Goal: Information Seeking & Learning: Find specific fact

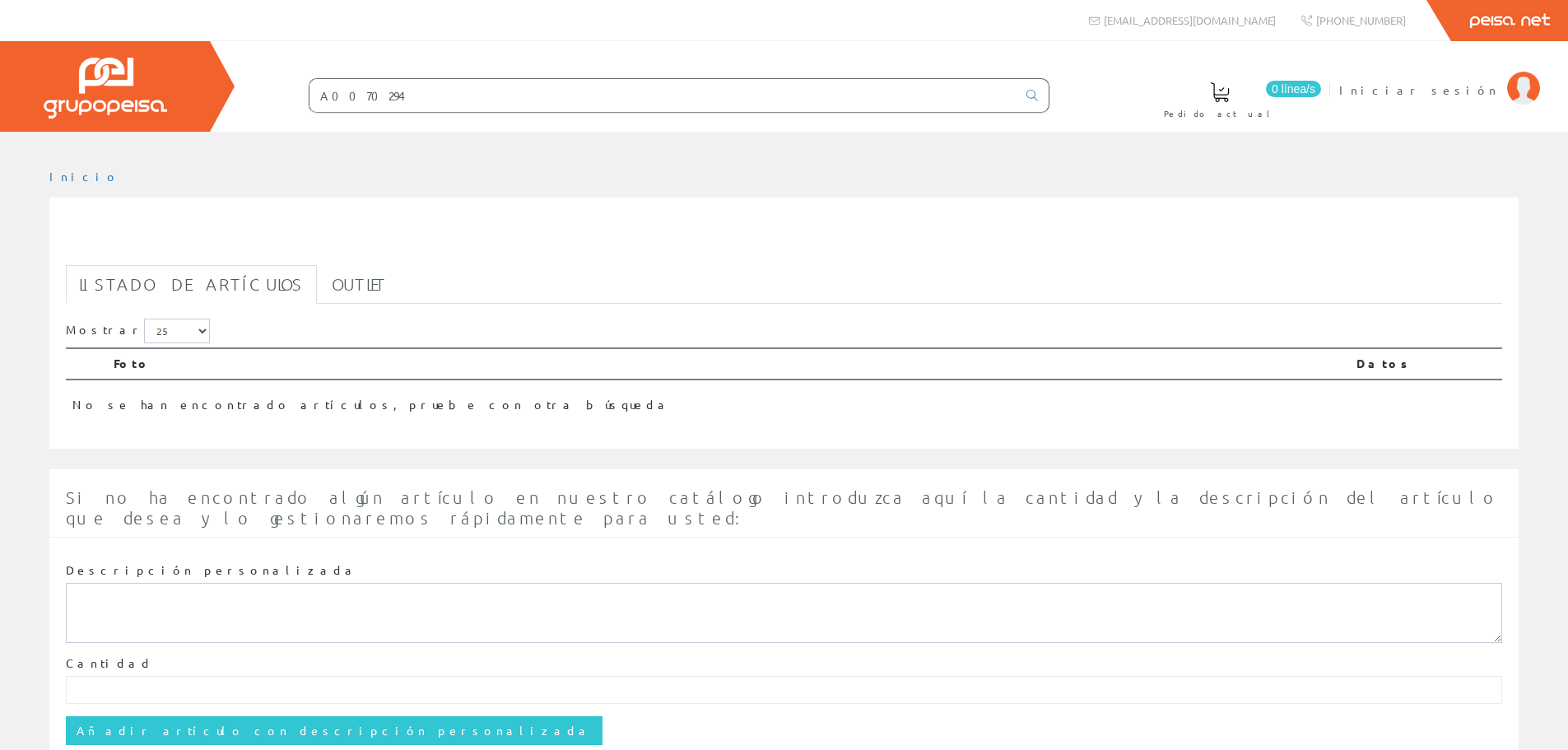
click at [519, 102] on input "A0070294" at bounding box center [663, 95] width 707 height 33
click at [1035, 94] on icon at bounding box center [1032, 95] width 12 height 12
click at [469, 91] on input "A0070294" at bounding box center [663, 95] width 707 height 33
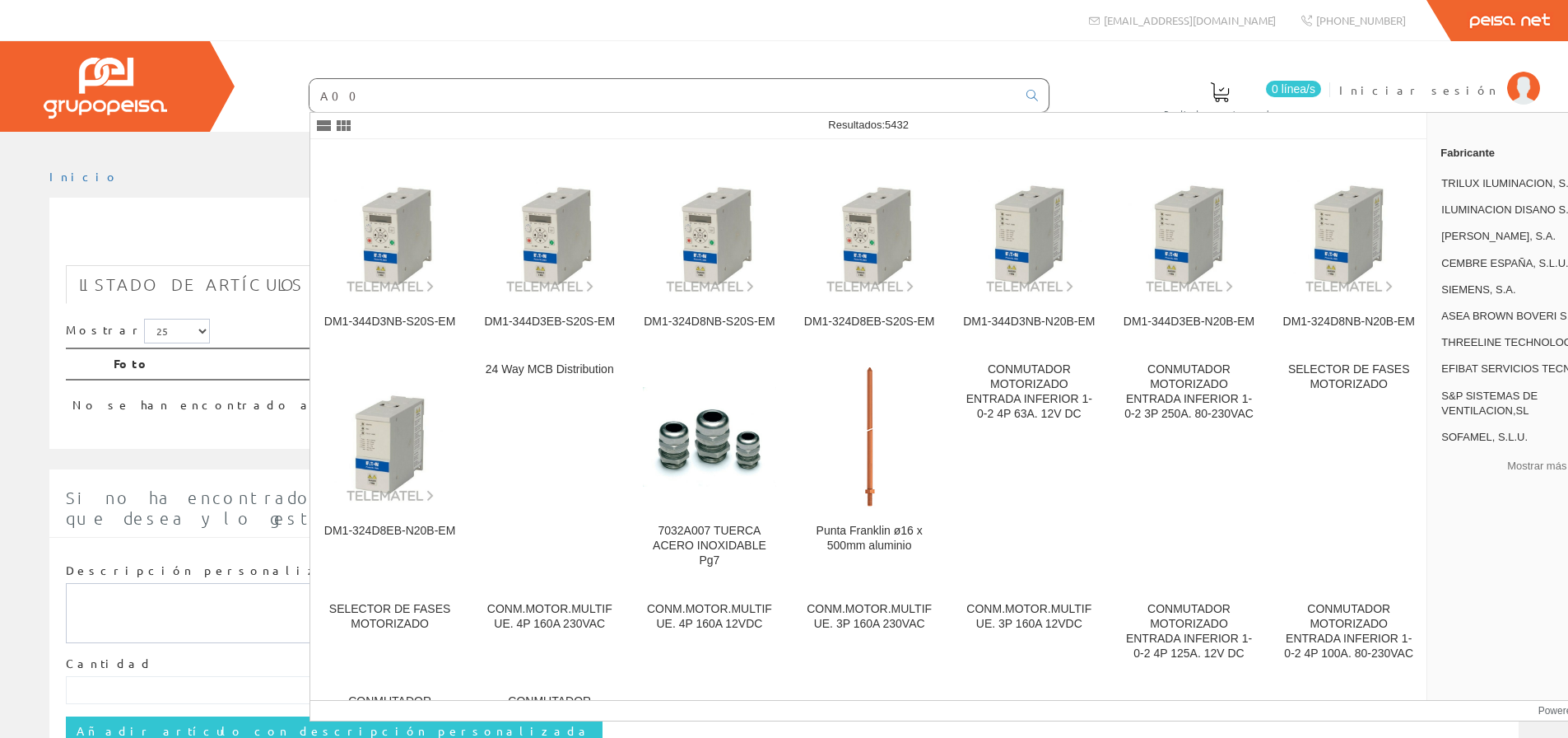
type input "A0"
